Goal: Information Seeking & Learning: Learn about a topic

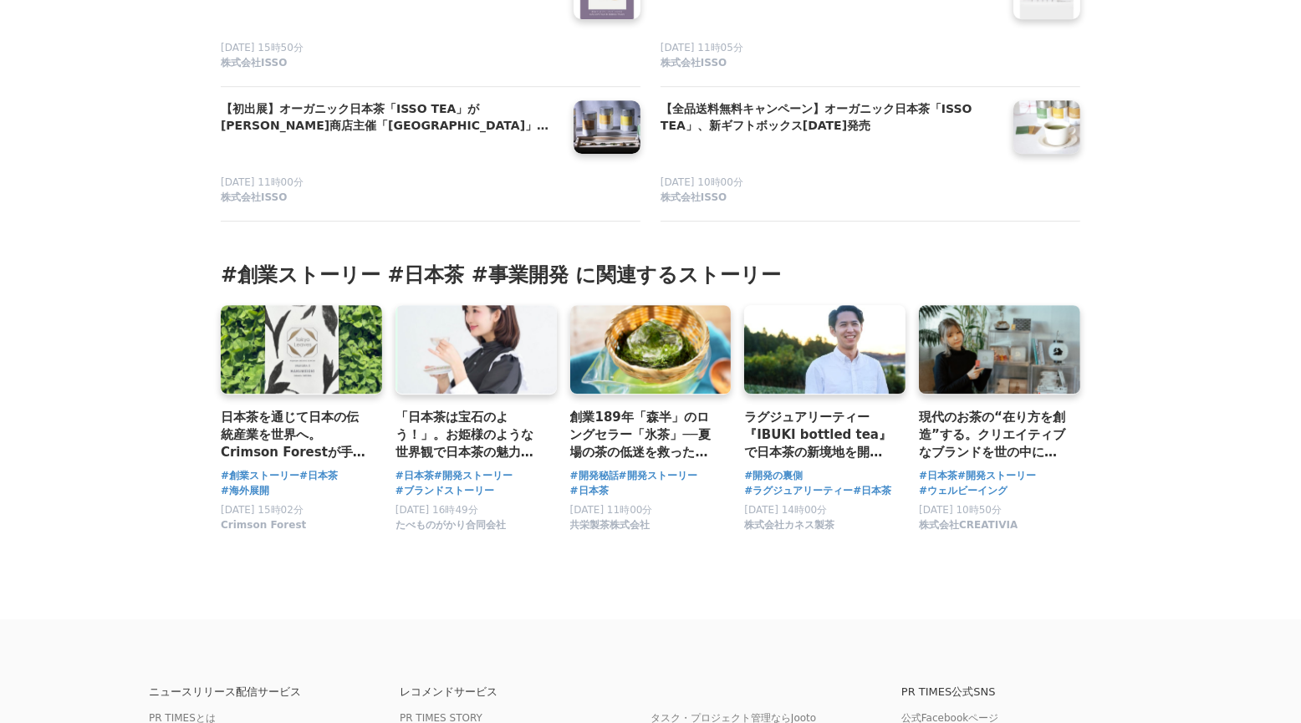
scroll to position [14536, 0]
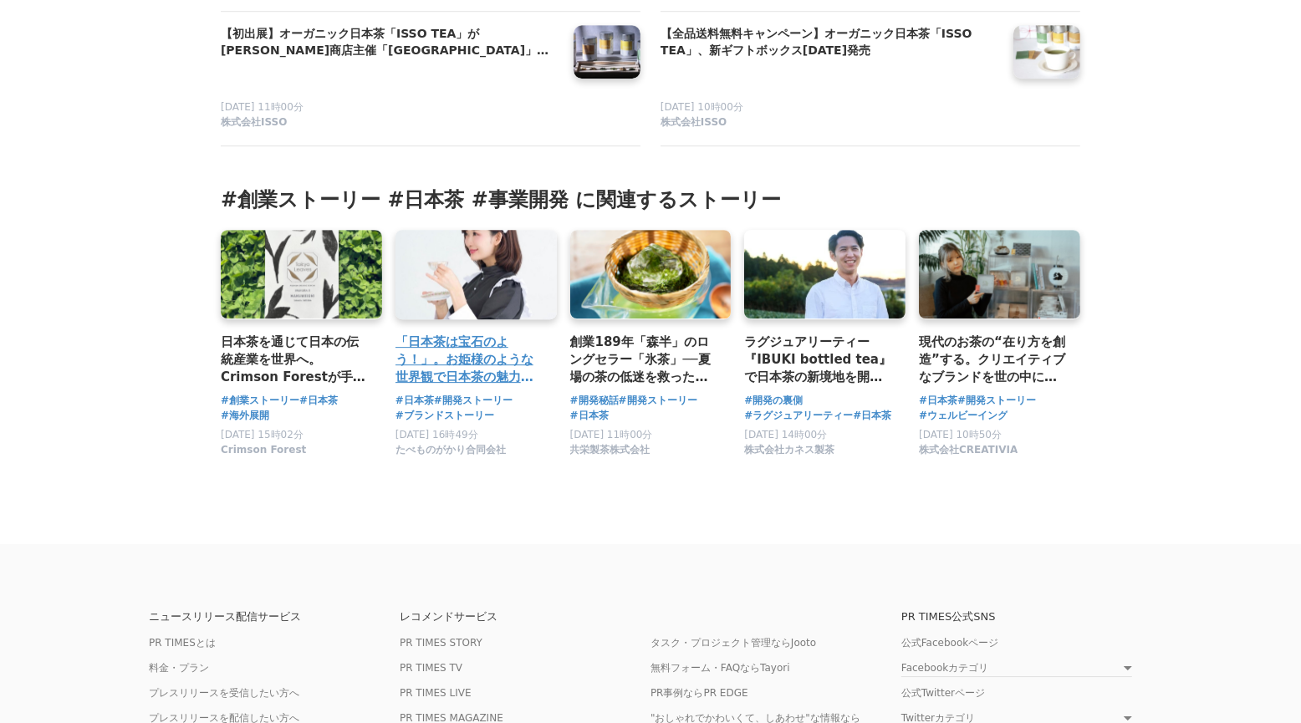
click at [497, 360] on h3 "「日本茶は宝石のよう！」。お姫様のような世界観で日本茶の魅力を伝える[PERSON_NAME]の挑戦" at bounding box center [470, 360] width 148 height 54
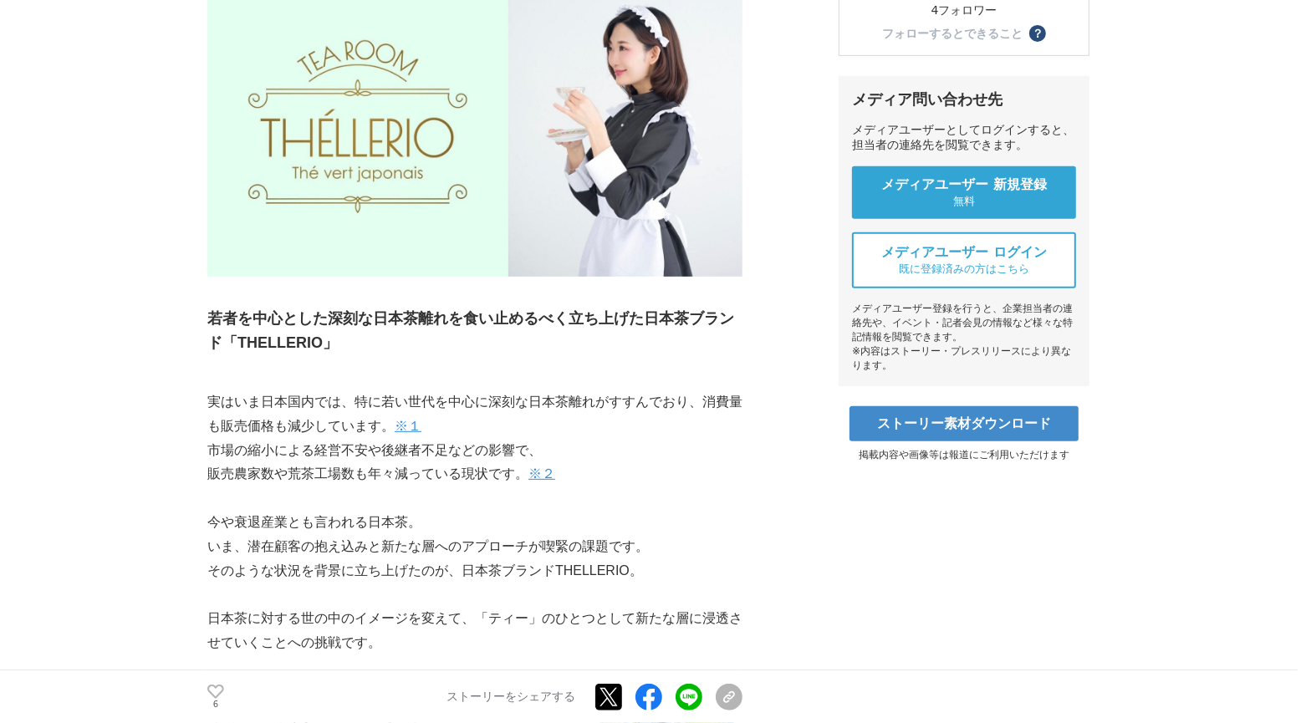
scroll to position [473, 0]
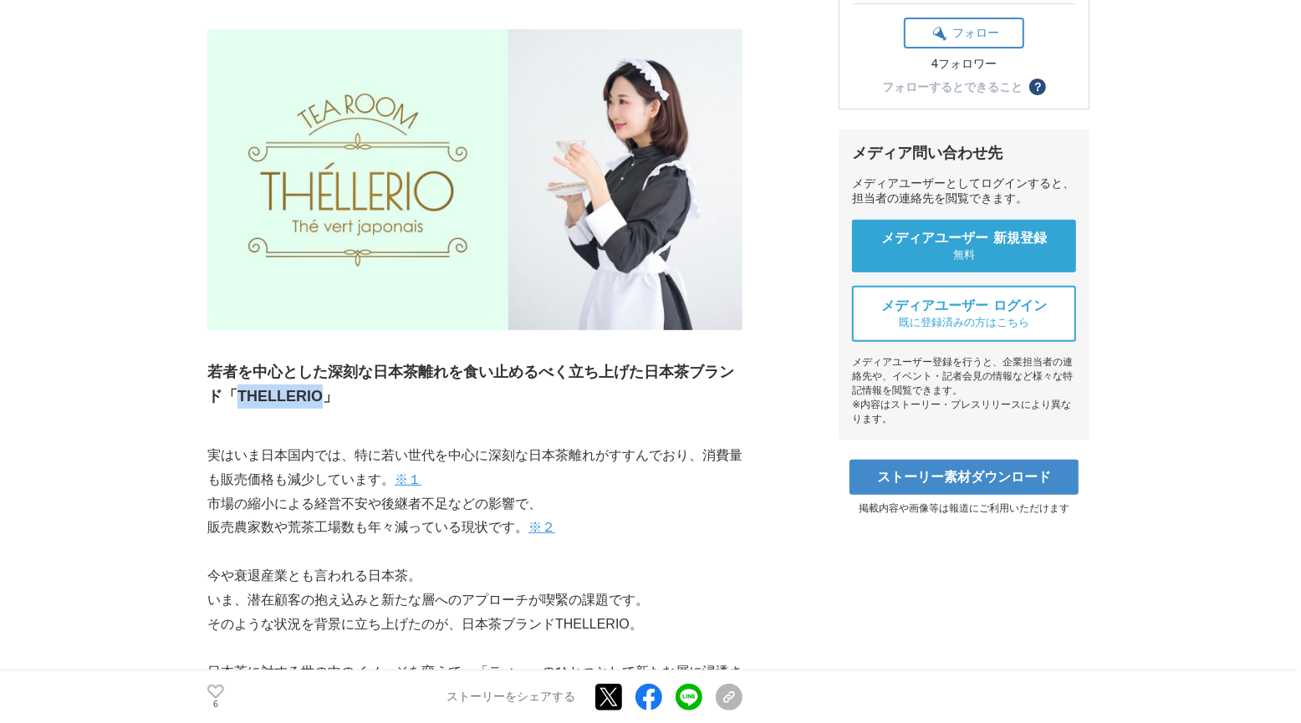
drag, startPoint x: 242, startPoint y: 398, endPoint x: 329, endPoint y: 401, distance: 87.0
click at [329, 401] on h3 "若者を中心とした深刻な日本茶離れを食い止めるべく立ち上げた日本茶ブランド「THELLERIO」" at bounding box center [474, 384] width 535 height 49
copy h3 "THELLERIO"
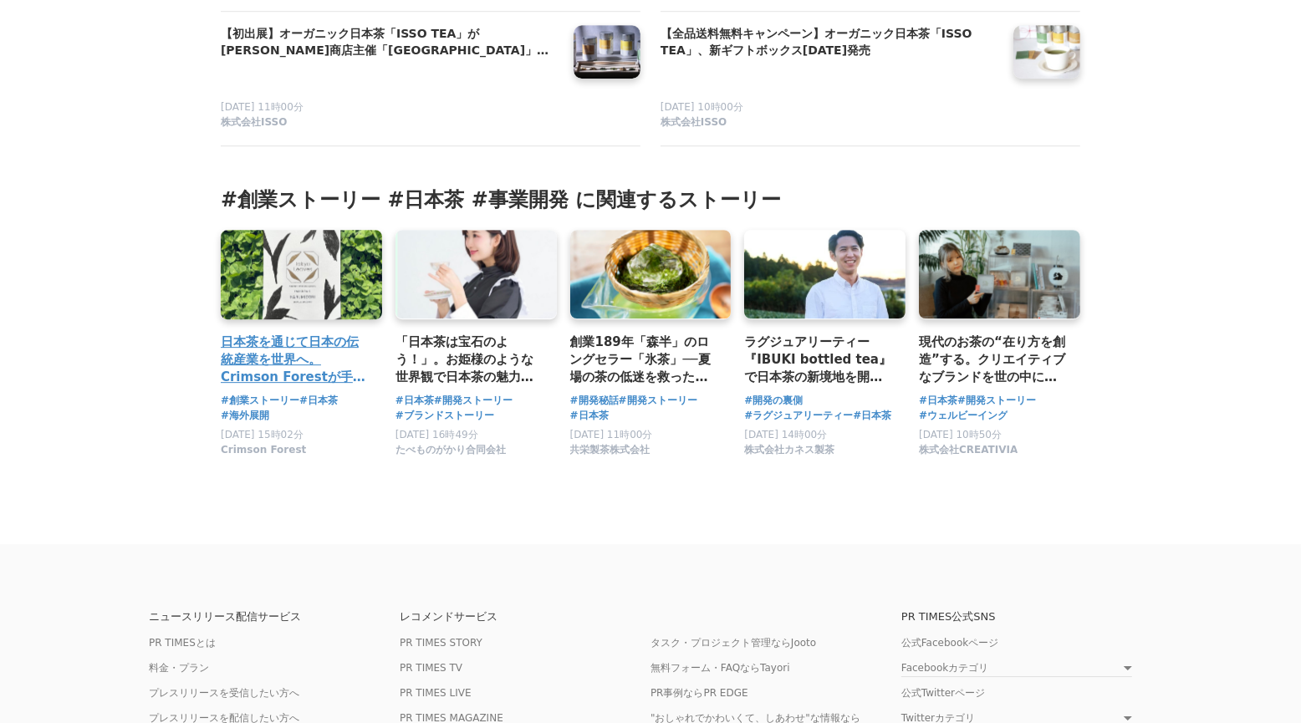
click at [293, 371] on h3 "日本茶を通じて日本の伝統産業を世界へ。Crimson Forestが手掛ける日本茶専門越境EC「Tokyo Leaves」立ち上げまでのストーリーとは。" at bounding box center [295, 360] width 148 height 54
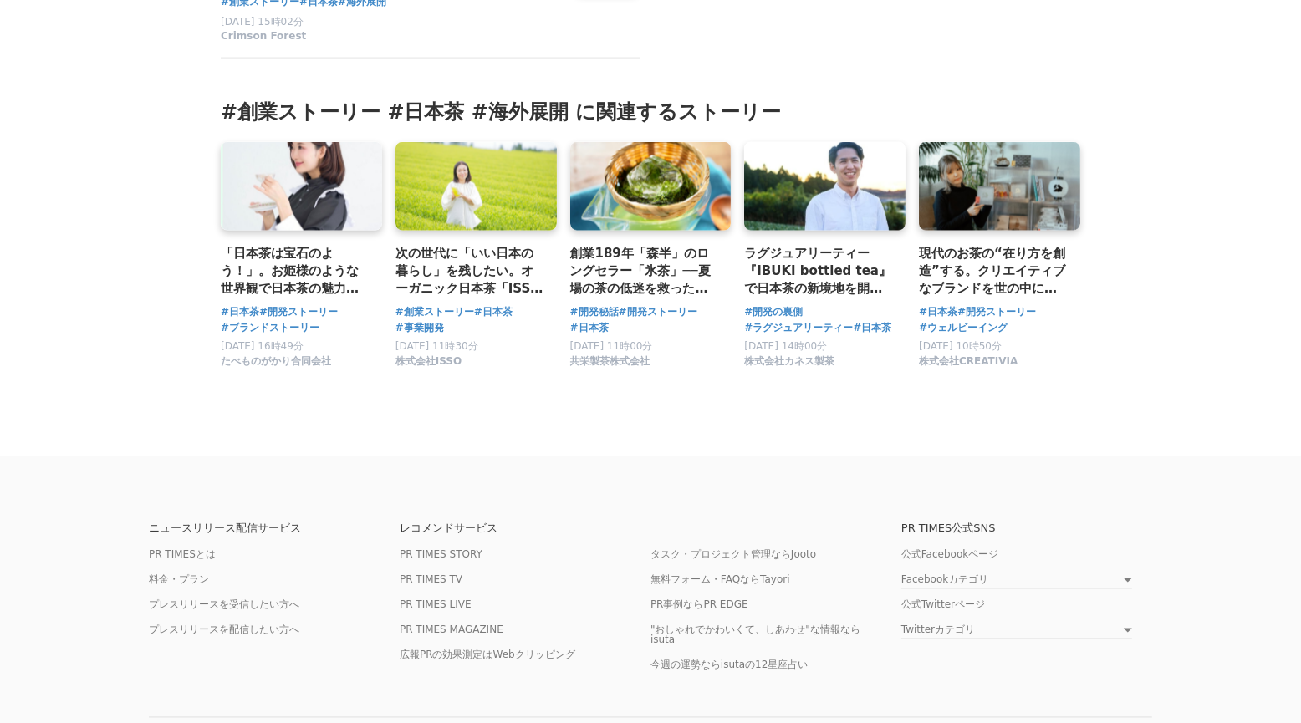
scroll to position [7309, 0]
